Goal: Transaction & Acquisition: Purchase product/service

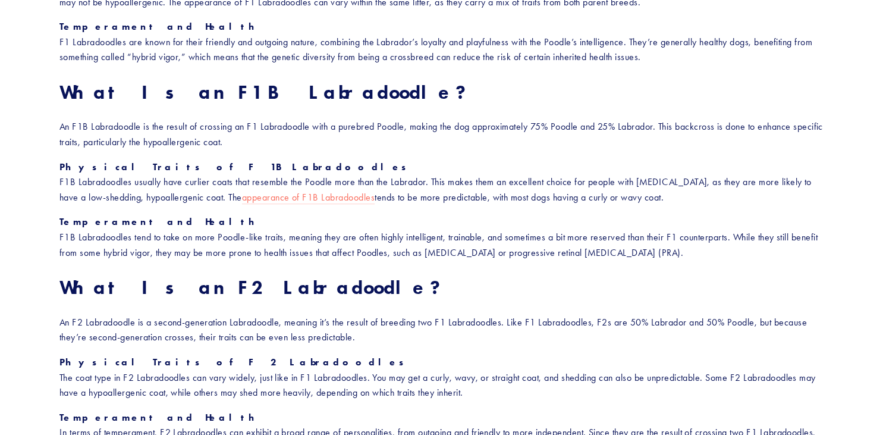
scroll to position [776, 0]
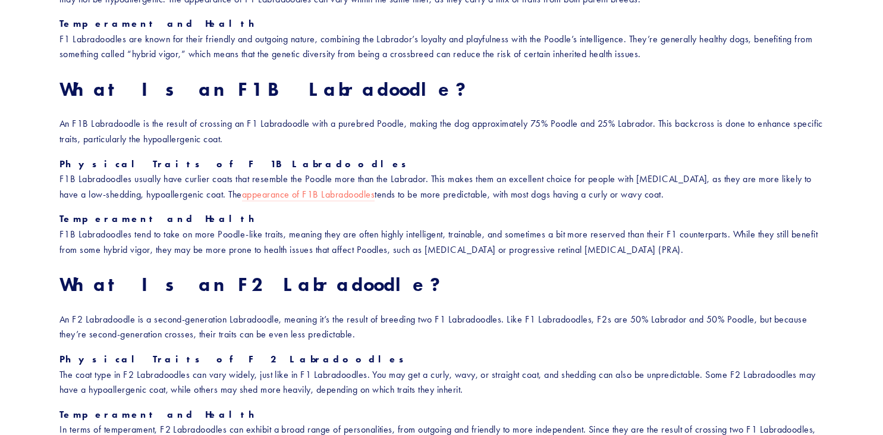
drag, startPoint x: 876, startPoint y: 167, endPoint x: 882, endPoint y: 200, distance: 34.0
click at [882, 200] on html "No results found. Cart 0 About Our Pups" at bounding box center [441, 390] width 883 height 2333
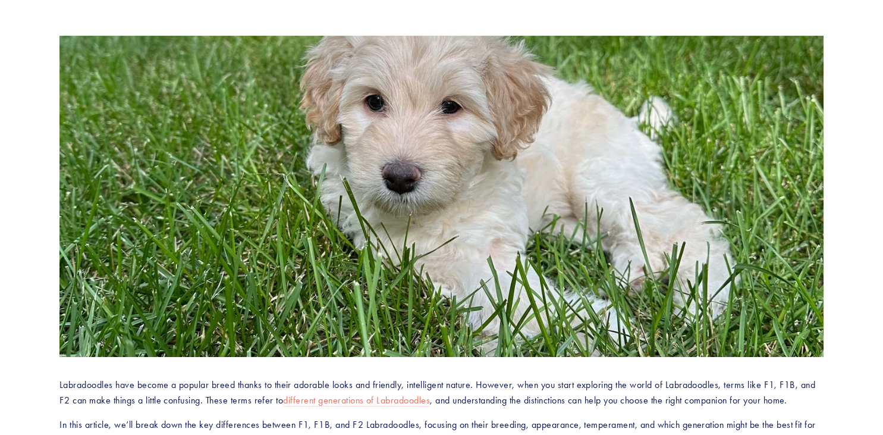
scroll to position [0, 0]
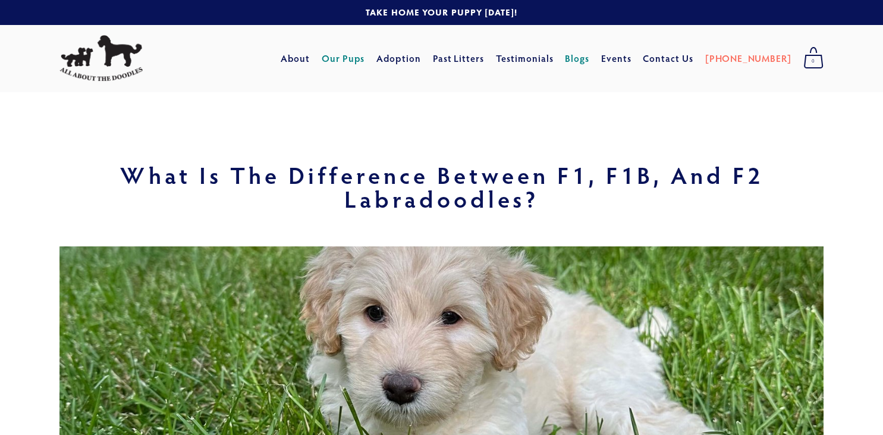
click at [365, 62] on link "Our Pups" at bounding box center [343, 58] width 43 height 21
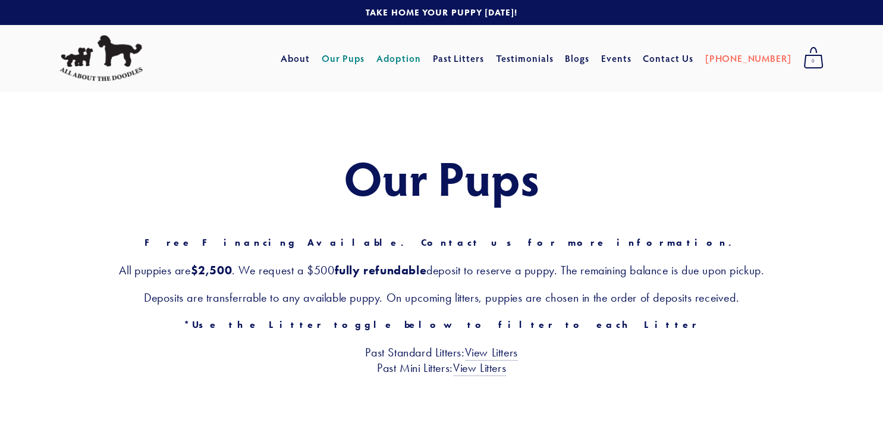
click at [417, 58] on link "Adoption" at bounding box center [399, 58] width 45 height 21
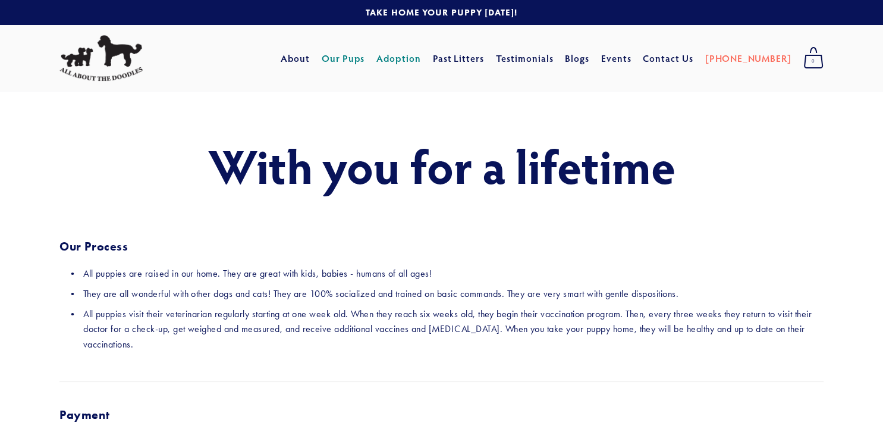
click at [365, 58] on link "Our Pups" at bounding box center [343, 58] width 43 height 21
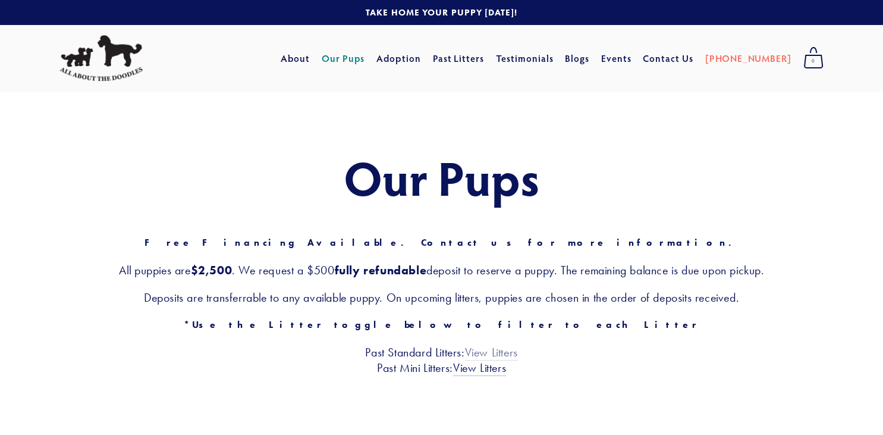
click at [480, 353] on link "View Litters" at bounding box center [491, 352] width 53 height 15
drag, startPoint x: 392, startPoint y: 340, endPoint x: 425, endPoint y: 347, distance: 33.6
click at [425, 347] on div "Our Pups Free Financing Available. Contact us for more information. All puppies…" at bounding box center [441, 263] width 764 height 224
click at [287, 401] on div "Our Pups Free Financing Available. Contact us for more information. All puppies…" at bounding box center [441, 263] width 883 height 343
click at [465, 371] on link "View Litters" at bounding box center [479, 368] width 53 height 15
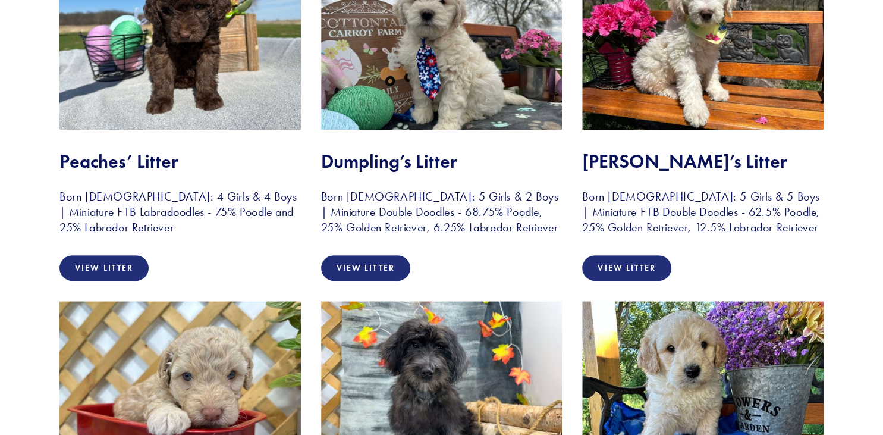
scroll to position [281, 0]
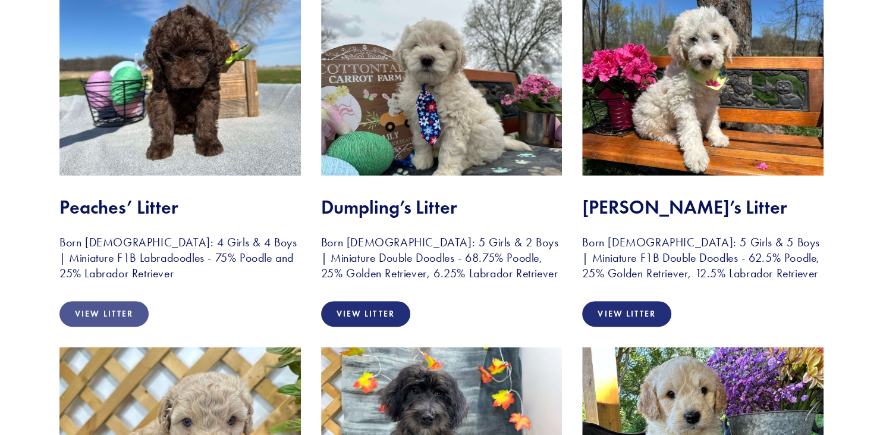
click at [108, 314] on link "View Litter" at bounding box center [103, 314] width 89 height 26
